Goal: Task Accomplishment & Management: Manage account settings

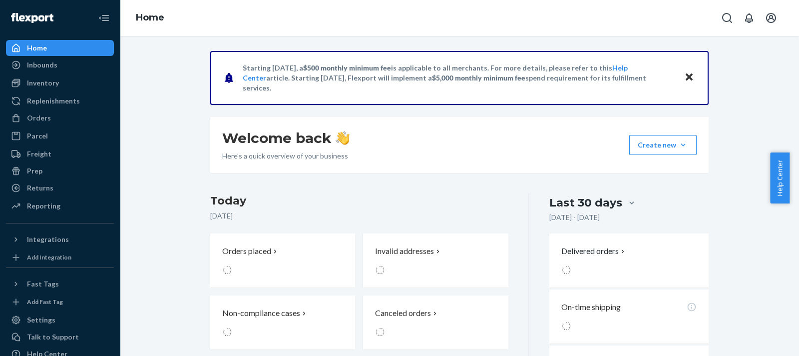
click at [70, 127] on ul "Home Inbounds Shipping Plans Problems Inventory Products Branded Packaging Repl…" at bounding box center [60, 127] width 108 height 175
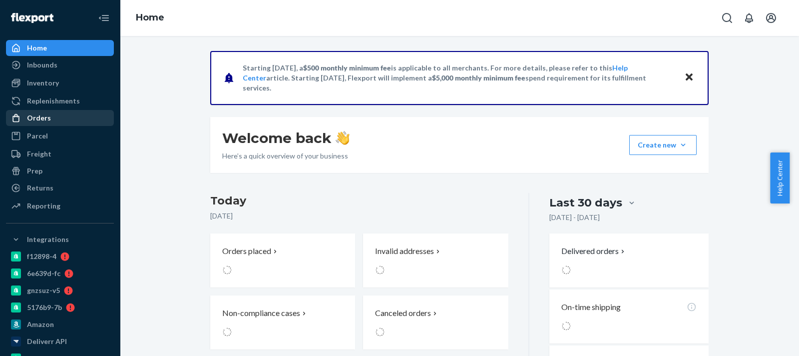
click at [70, 121] on div "Orders" at bounding box center [60, 118] width 106 height 14
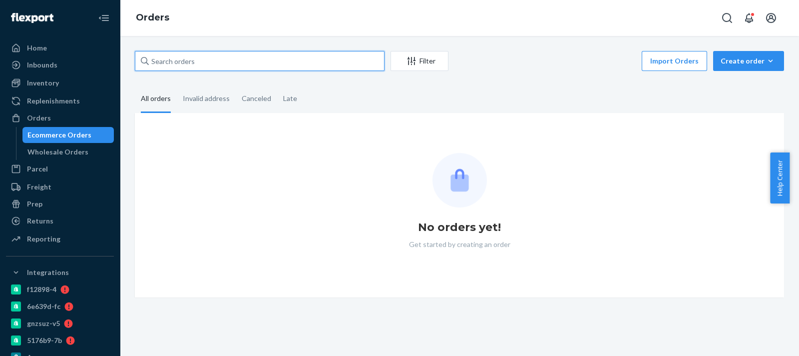
click at [194, 57] on input "text" at bounding box center [260, 61] width 250 height 20
paste input "2696482"
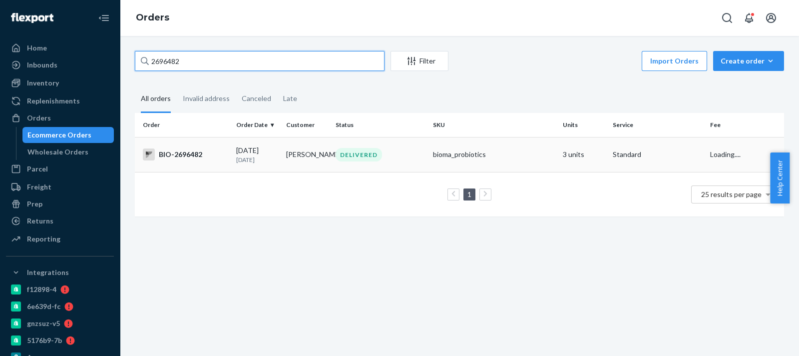
type input "2696482"
click at [242, 147] on div "[DATE] [DATE]" at bounding box center [257, 154] width 42 height 18
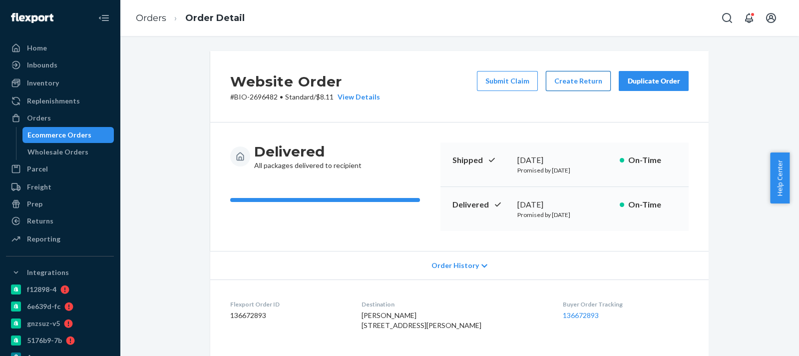
click at [576, 81] on button "Create Return" at bounding box center [578, 81] width 65 height 20
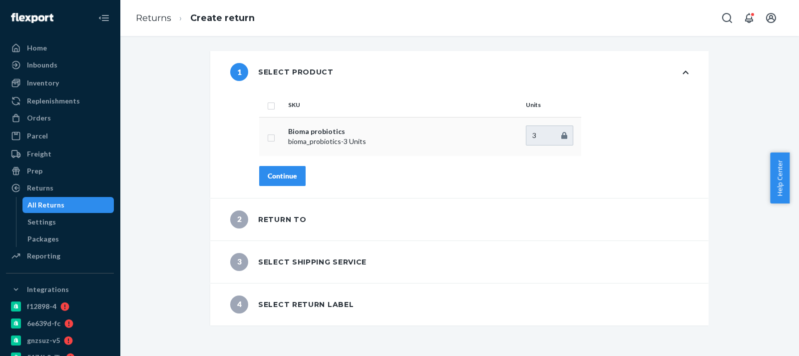
click at [267, 138] on input "checkbox" at bounding box center [271, 136] width 8 height 10
checkbox input "true"
click at [290, 178] on div "Continue" at bounding box center [282, 176] width 29 height 10
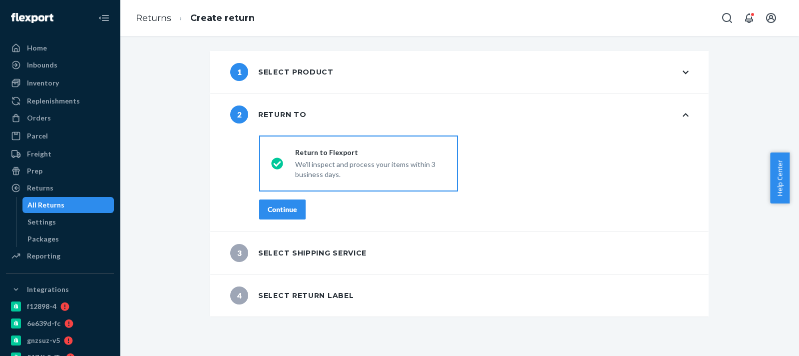
click at [288, 201] on button "Continue" at bounding box center [282, 209] width 46 height 20
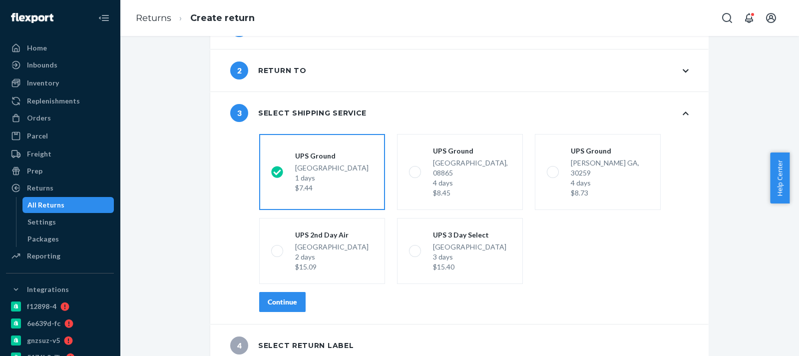
click at [282, 297] on div "Continue" at bounding box center [282, 302] width 29 height 10
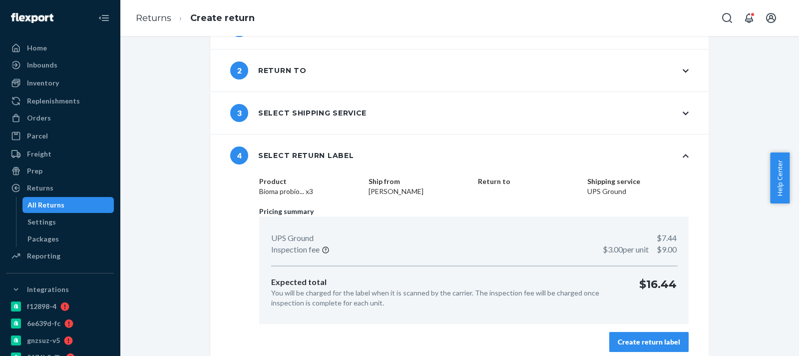
scroll to position [51, 0]
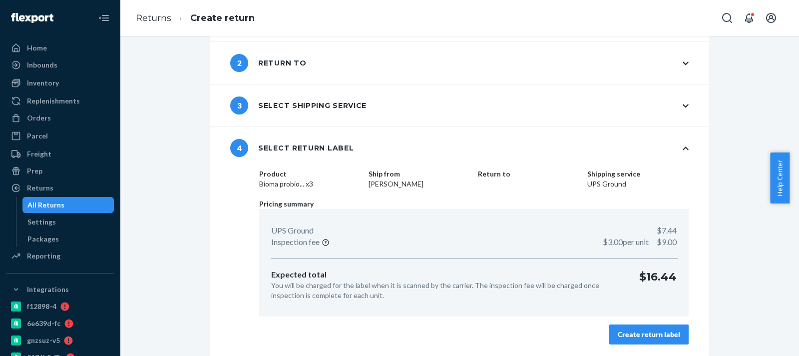
drag, startPoint x: 629, startPoint y: 331, endPoint x: 626, endPoint y: 322, distance: 8.8
click at [629, 329] on div "Create return label" at bounding box center [649, 334] width 62 height 10
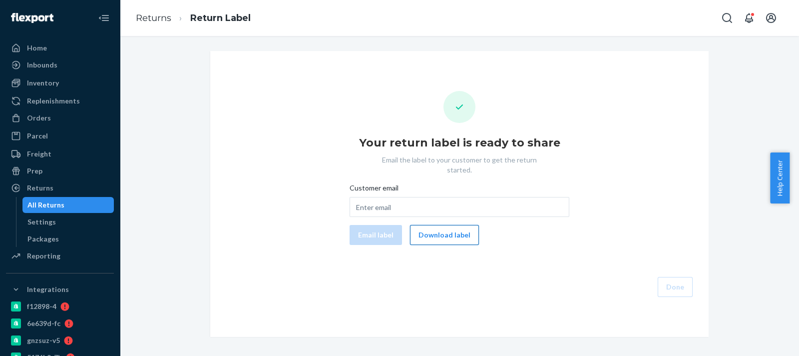
click at [456, 225] on button "Download label" at bounding box center [444, 235] width 69 height 20
